Goal: Information Seeking & Learning: Check status

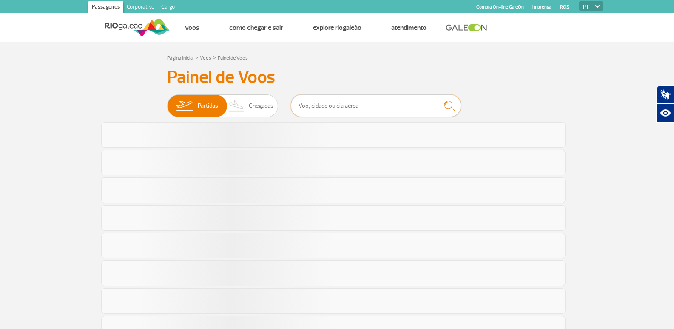
click at [325, 112] on input "text" at bounding box center [376, 105] width 170 height 23
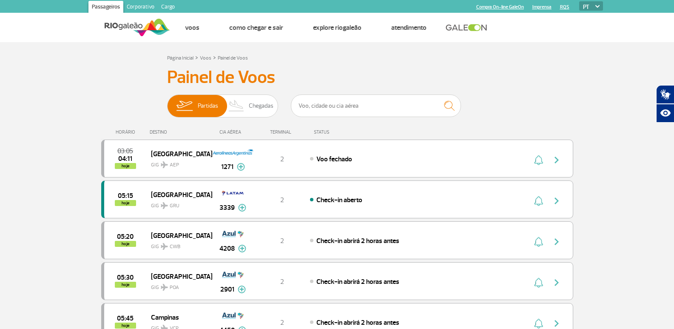
click at [355, 103] on input "text" at bounding box center [376, 105] width 170 height 23
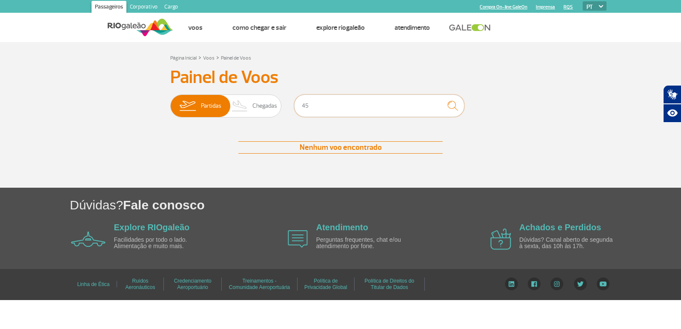
type input "4"
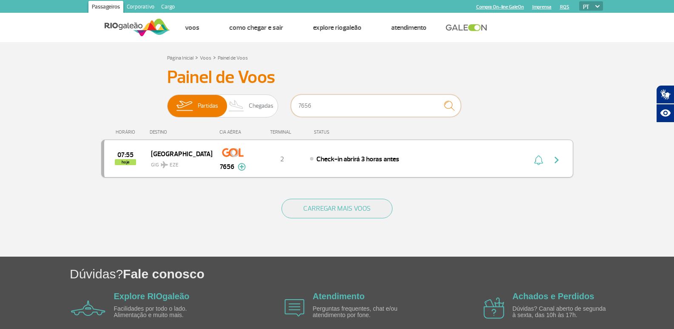
type input "7656"
click at [561, 155] on img "button" at bounding box center [557, 160] width 10 height 10
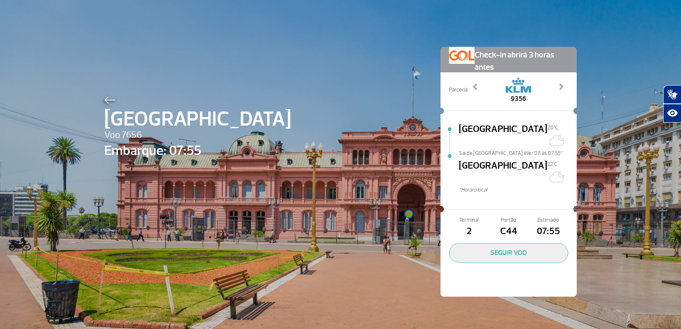
click at [109, 95] on div at bounding box center [197, 99] width 187 height 10
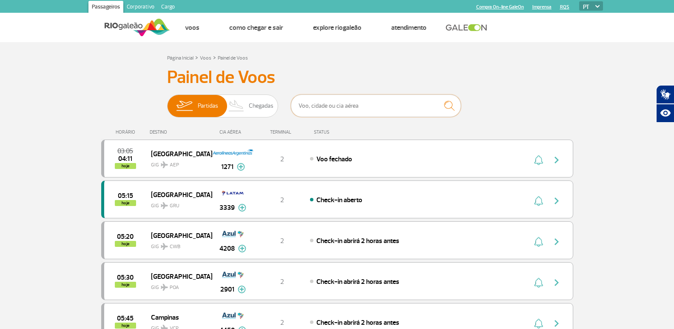
click at [317, 107] on input "text" at bounding box center [376, 105] width 170 height 23
click at [345, 105] on input "text" at bounding box center [376, 105] width 170 height 23
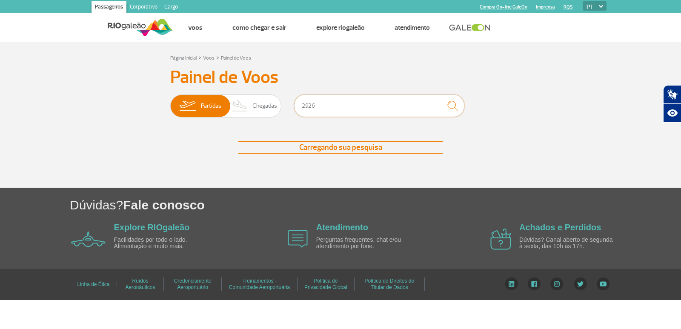
type input "2926"
click at [509, 105] on div "Partidas Chegadas 2926" at bounding box center [340, 107] width 340 height 26
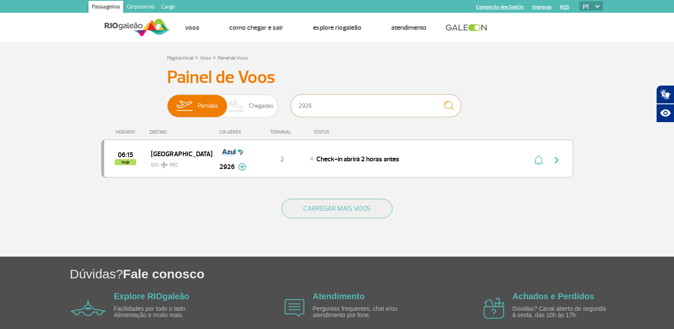
click at [321, 103] on input "2926" at bounding box center [376, 105] width 170 height 23
drag, startPoint x: 321, startPoint y: 103, endPoint x: 306, endPoint y: 107, distance: 15.6
click at [306, 107] on input "2926" at bounding box center [376, 105] width 170 height 23
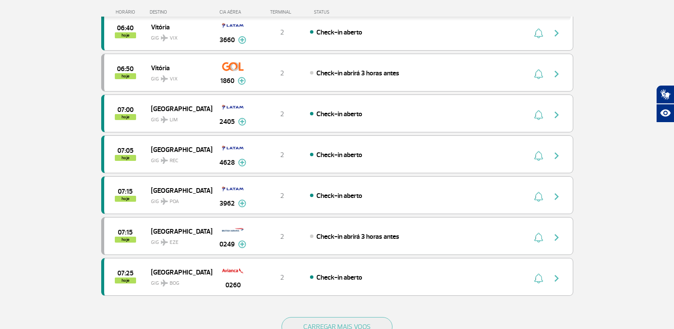
scroll to position [824, 0]
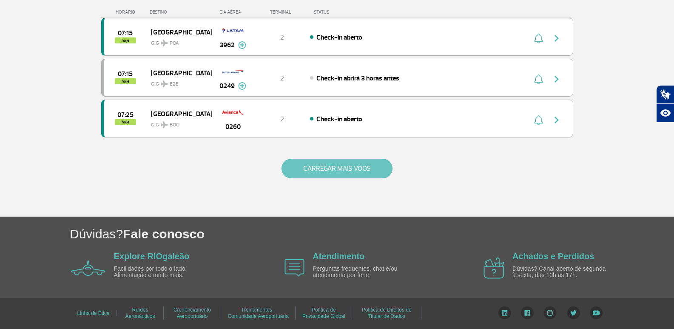
click at [329, 171] on button "CARREGAR MAIS VOOS" at bounding box center [337, 169] width 111 height 20
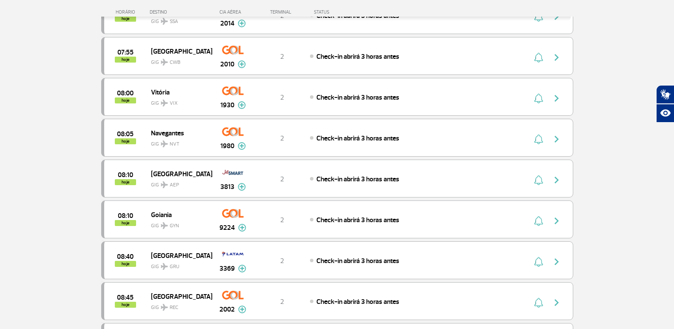
scroll to position [1377, 0]
